Goal: Navigation & Orientation: Find specific page/section

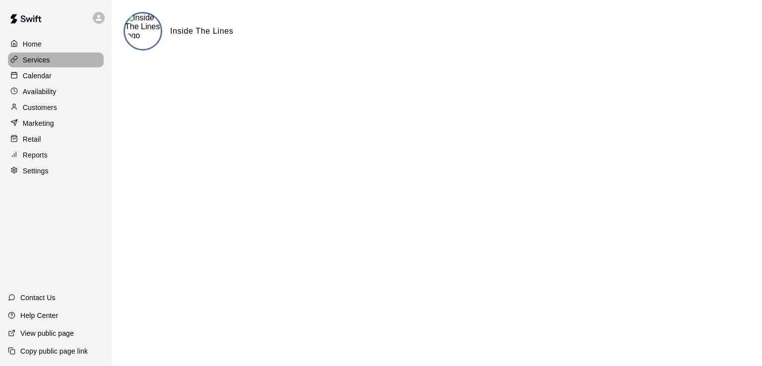
click at [43, 65] on p "Services" at bounding box center [36, 60] width 27 height 10
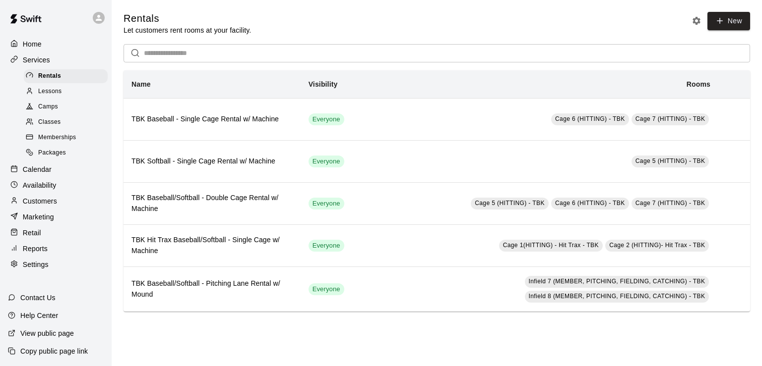
click at [52, 142] on span "Memberships" at bounding box center [57, 138] width 38 height 10
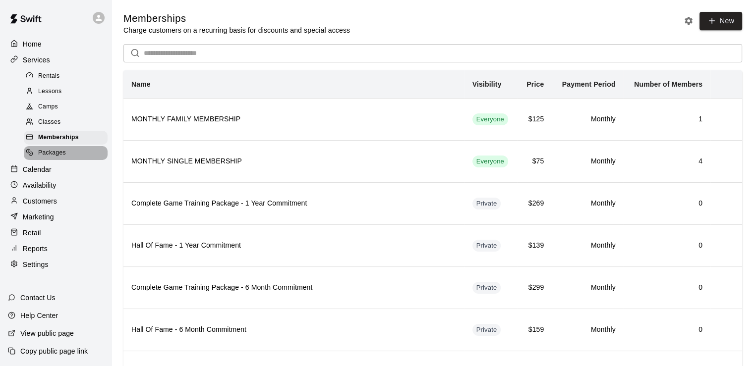
click at [61, 158] on span "Packages" at bounding box center [52, 153] width 28 height 10
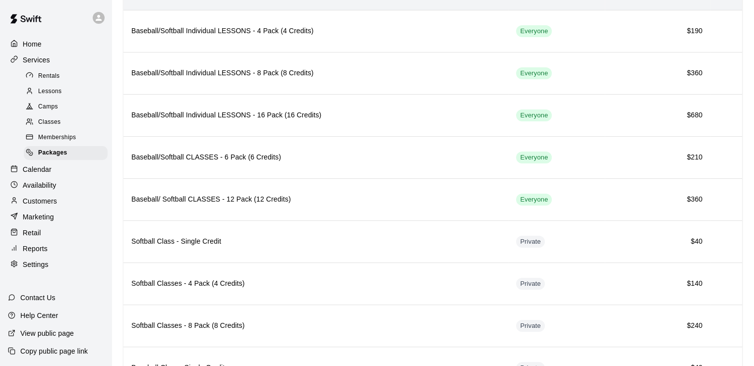
scroll to position [65, 0]
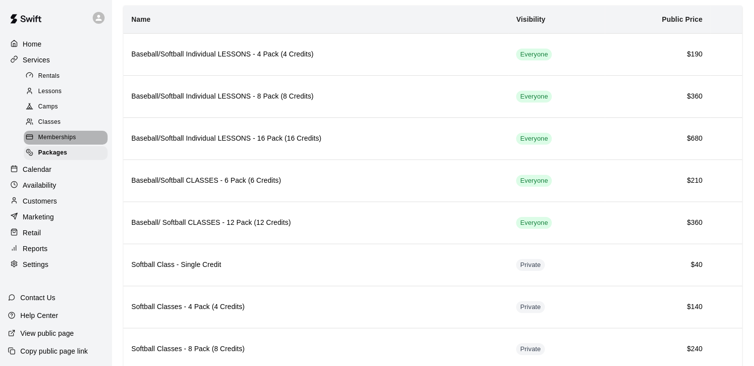
click at [59, 145] on div "Memberships" at bounding box center [66, 138] width 84 height 14
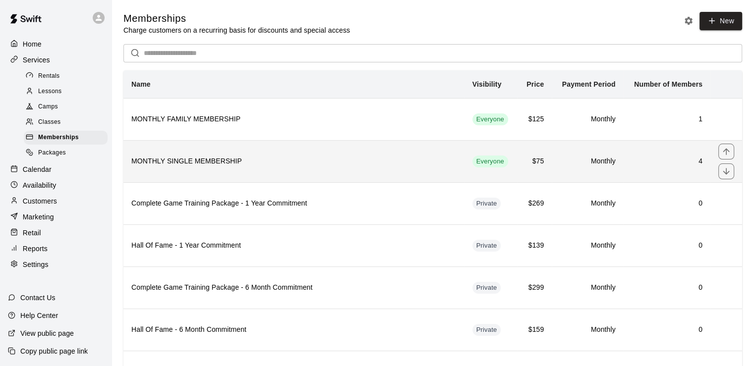
click at [221, 151] on th "MONTHLY SINGLE MEMBERSHIP" at bounding box center [293, 161] width 341 height 42
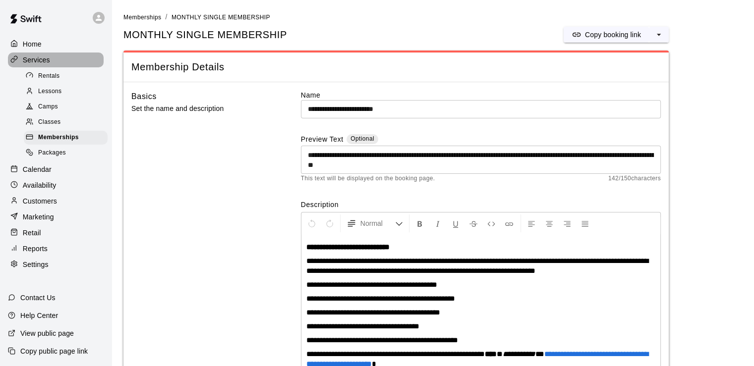
click at [47, 59] on p "Services" at bounding box center [36, 60] width 27 height 10
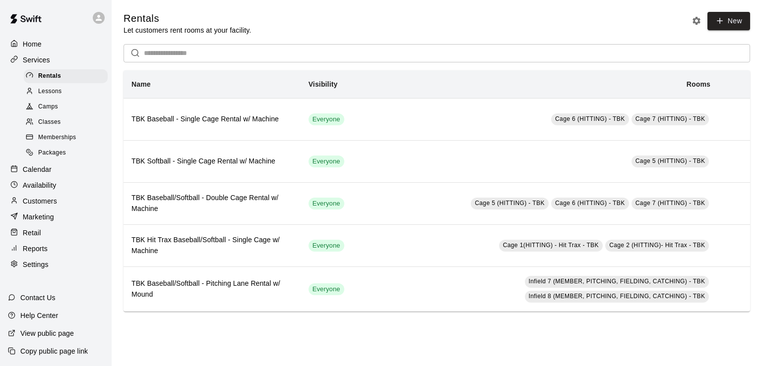
click at [15, 60] on icon at bounding box center [14, 58] width 3 height 4
click at [29, 44] on p "Home" at bounding box center [32, 44] width 19 height 10
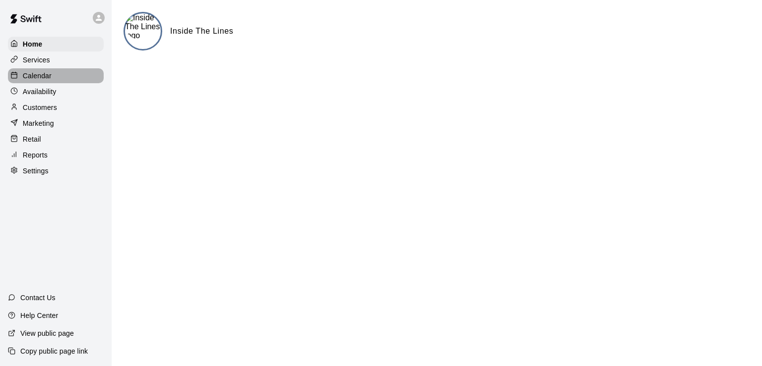
click at [43, 79] on p "Calendar" at bounding box center [37, 76] width 29 height 10
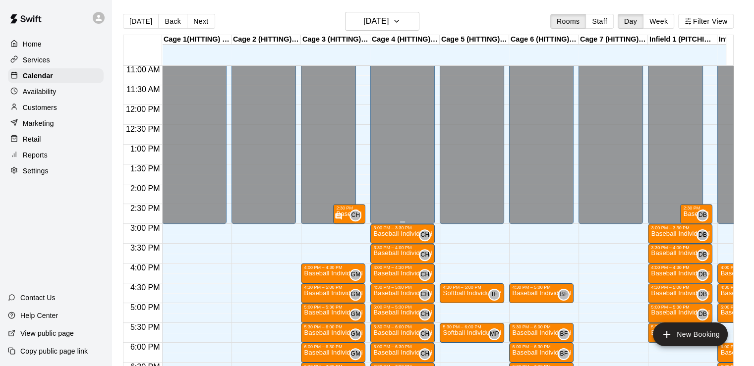
scroll to position [493, 0]
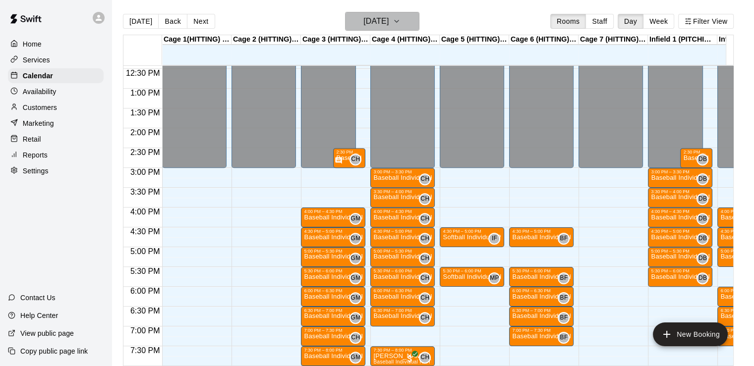
click at [376, 24] on h6 "[DATE]" at bounding box center [375, 21] width 25 height 14
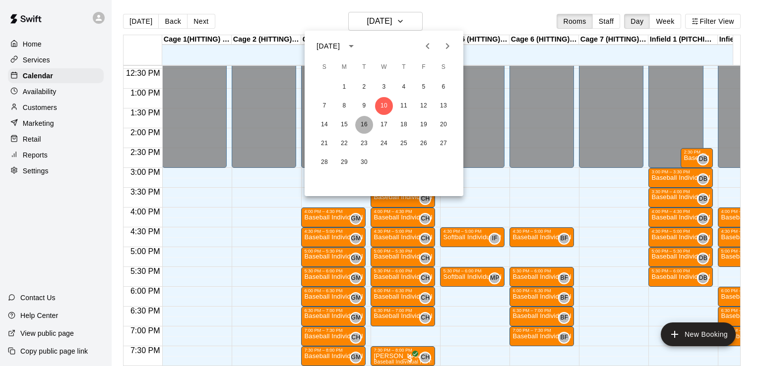
click at [360, 121] on button "16" at bounding box center [364, 125] width 18 height 18
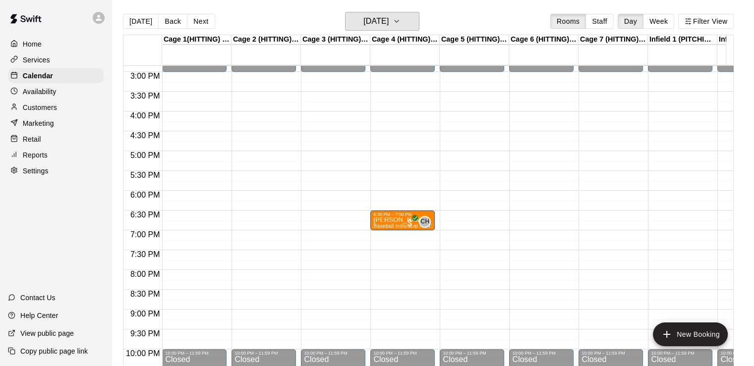
scroll to position [589, 0]
